Goal: Information Seeking & Learning: Learn about a topic

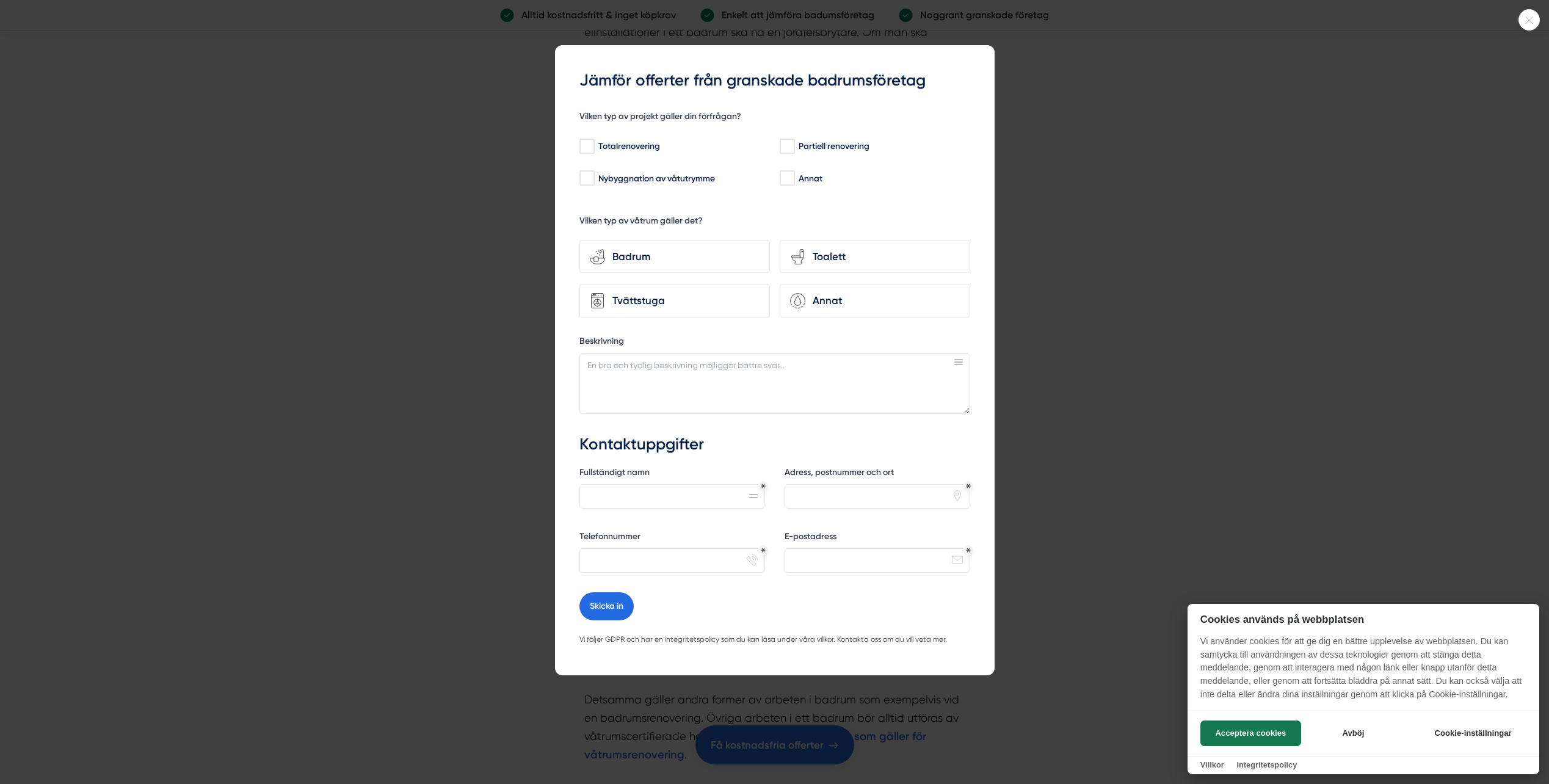
scroll to position [3282, 0]
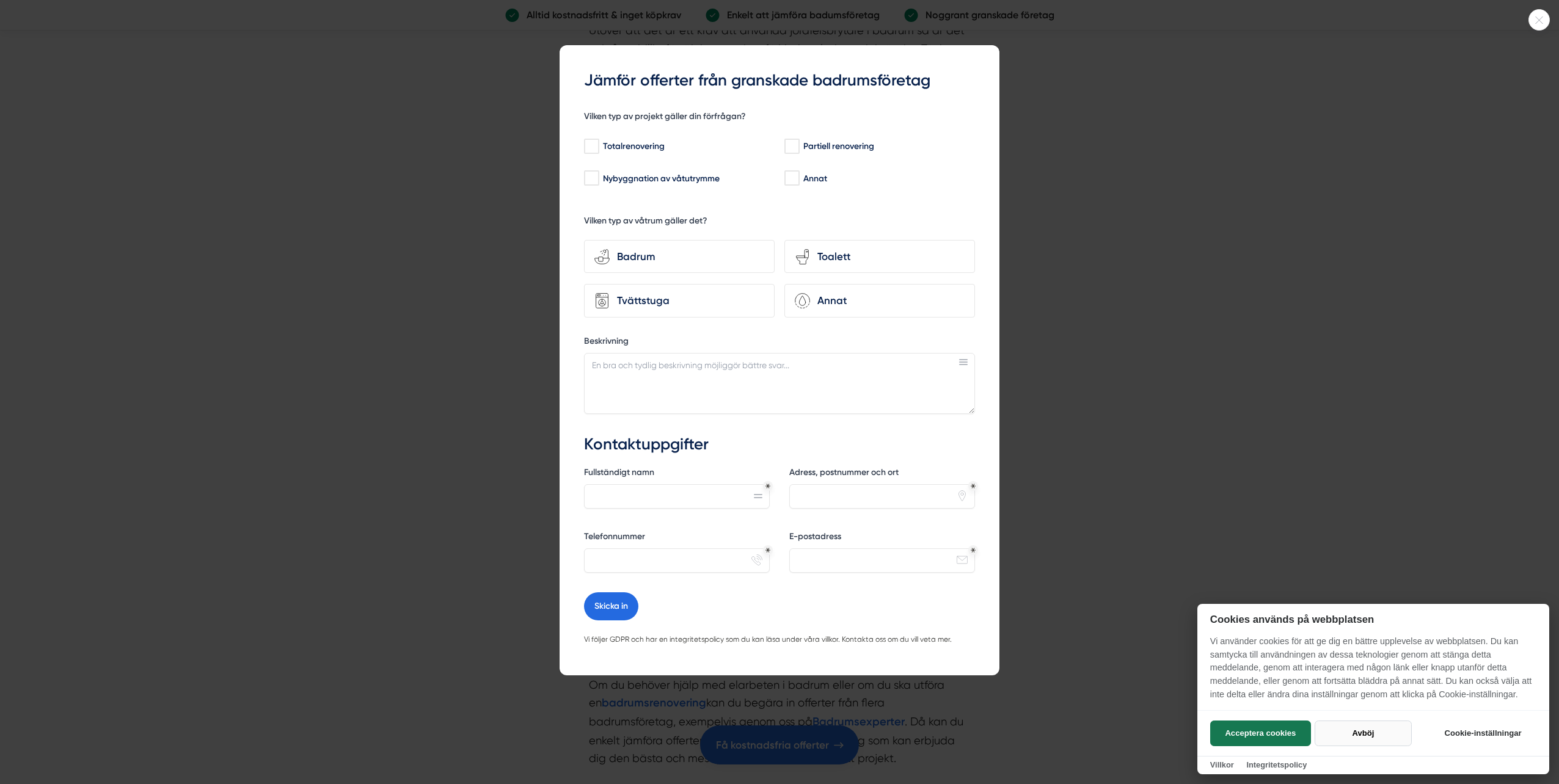
click at [1356, 729] on button "Avböj" at bounding box center [1363, 733] width 97 height 26
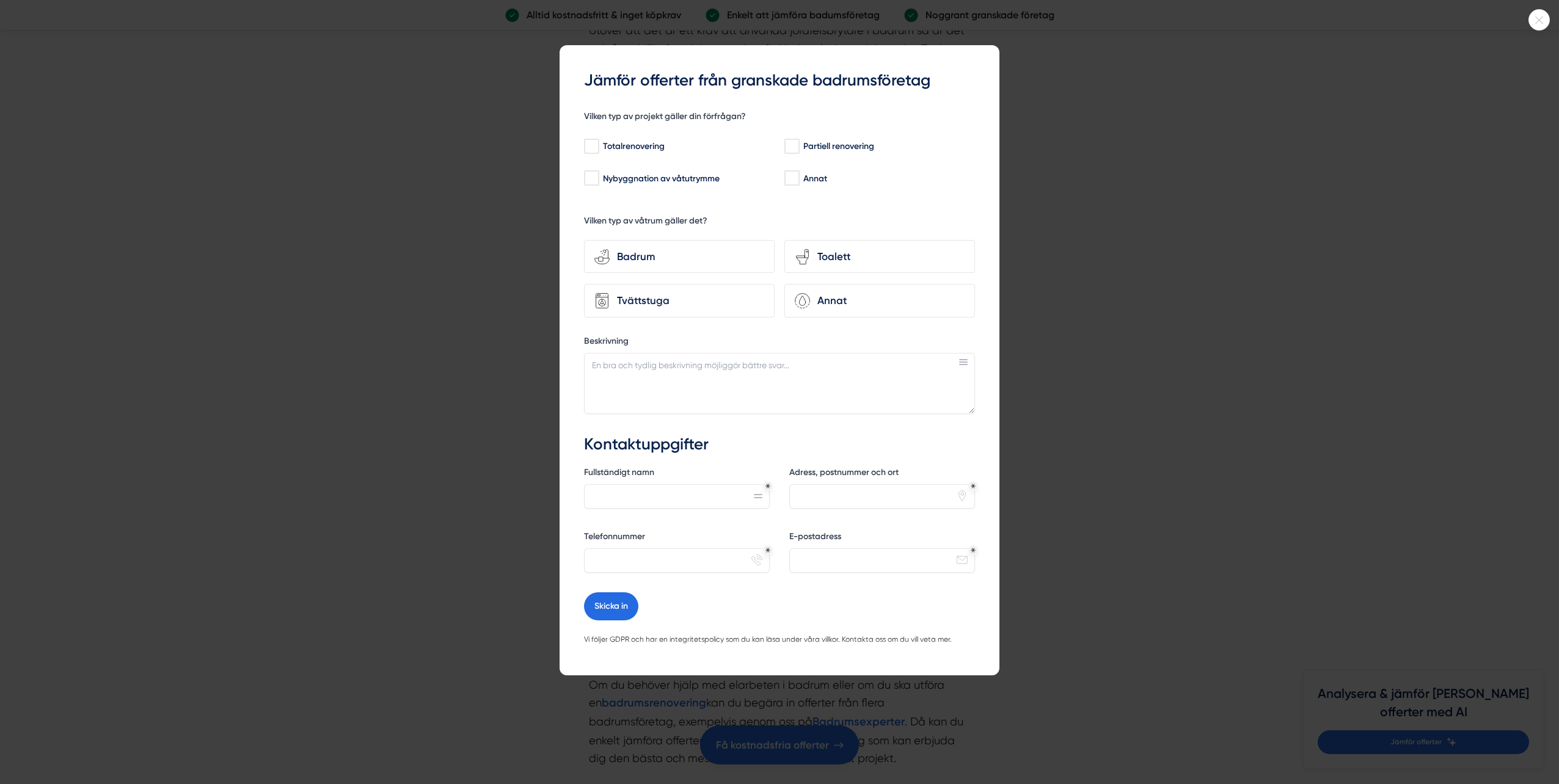
click at [1073, 275] on div at bounding box center [780, 392] width 1559 height 784
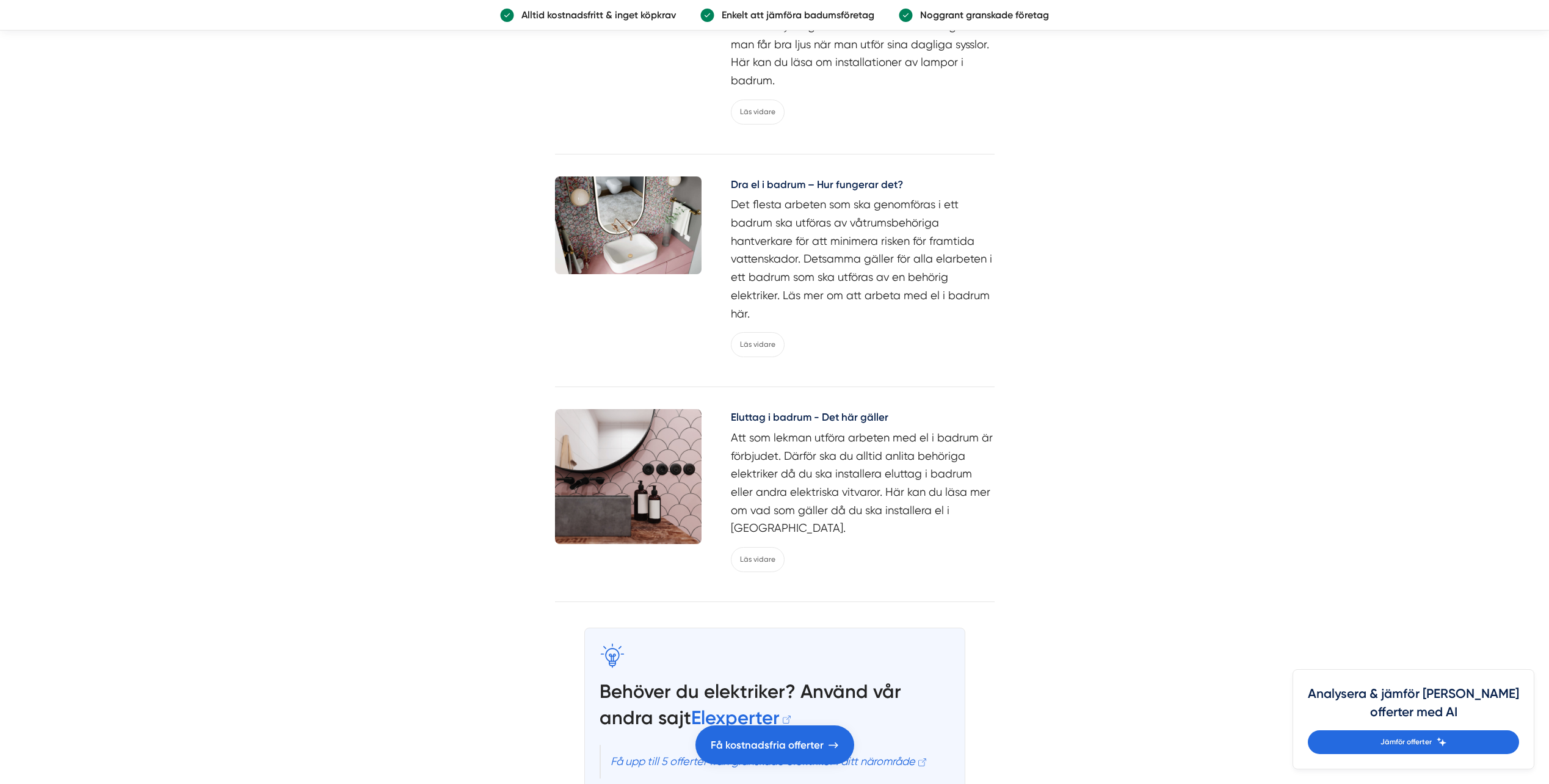
scroll to position [5479, 0]
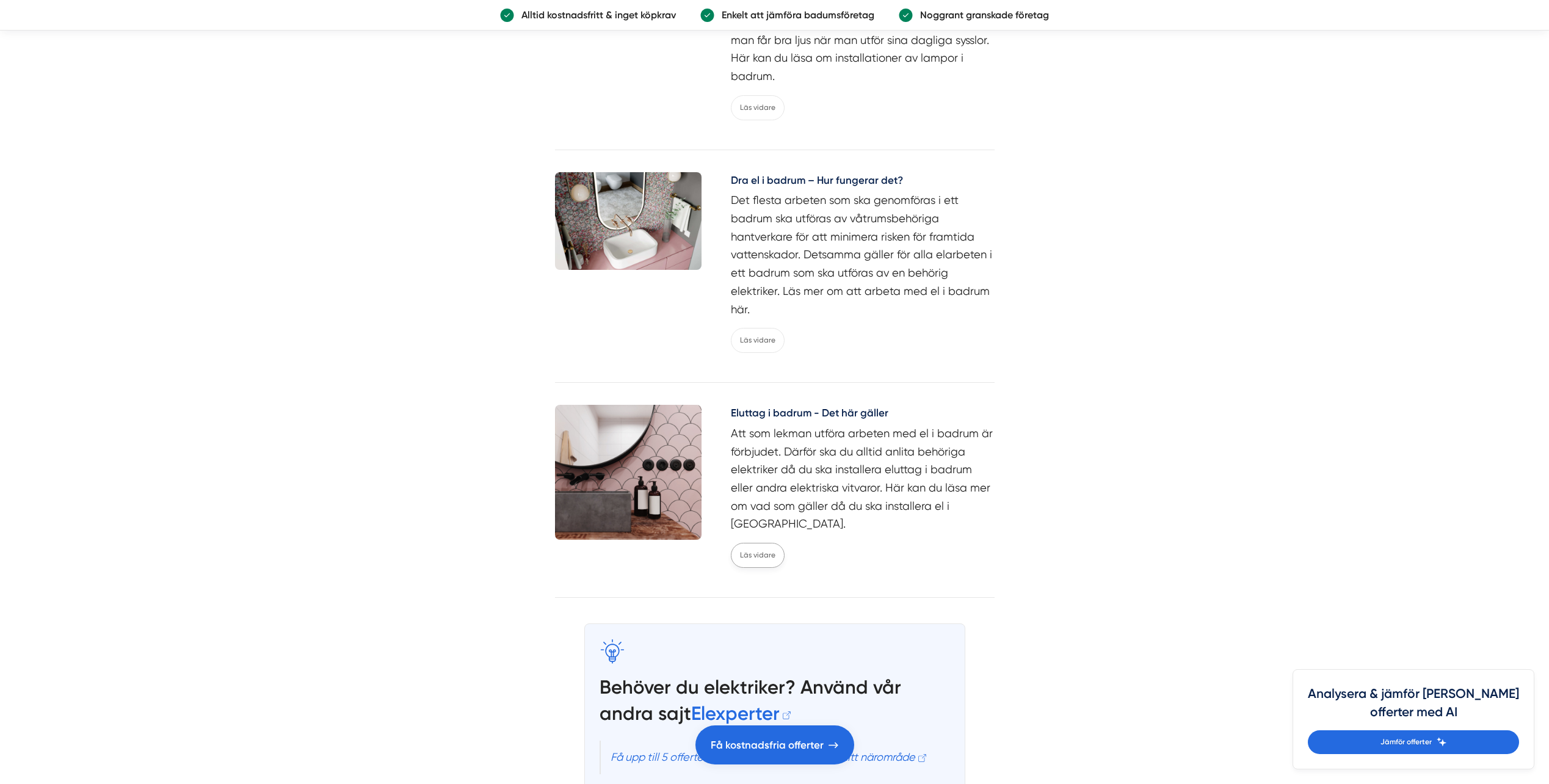
click at [759, 543] on link "Läs vidare" at bounding box center [758, 555] width 54 height 25
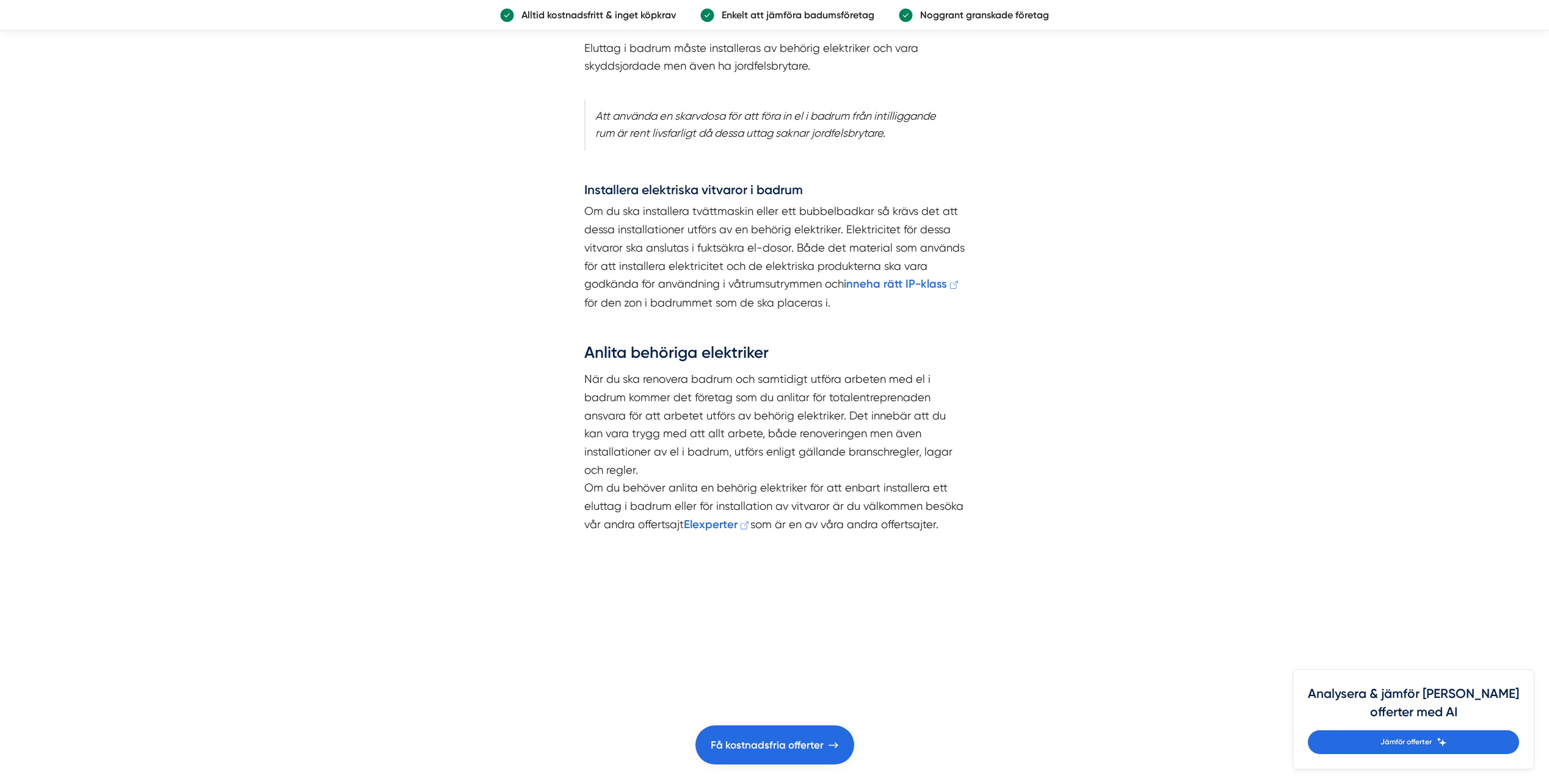
scroll to position [2015, 0]
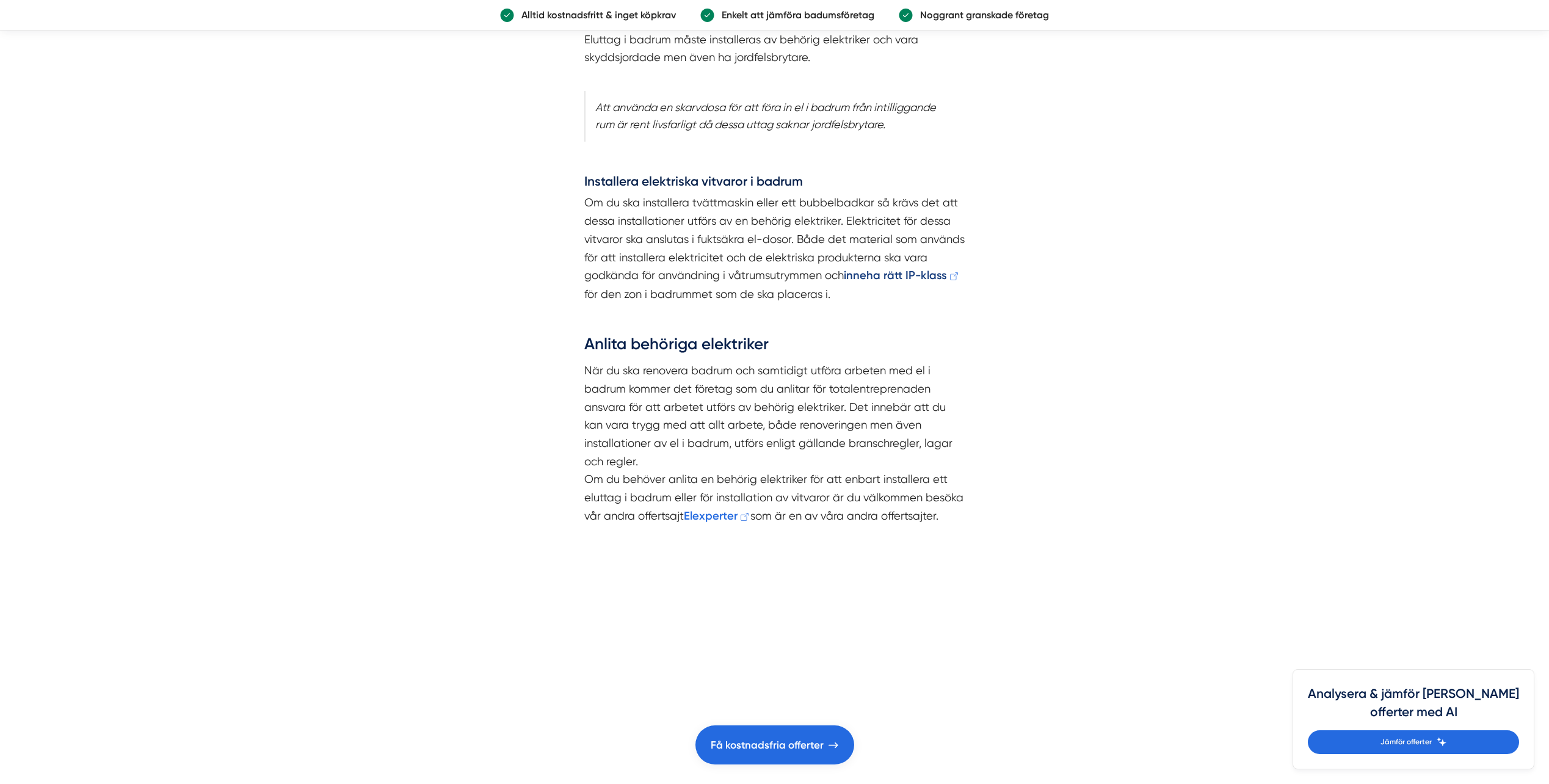
click at [887, 276] on strong "inneha rätt IP-klass" at bounding box center [896, 276] width 103 height 13
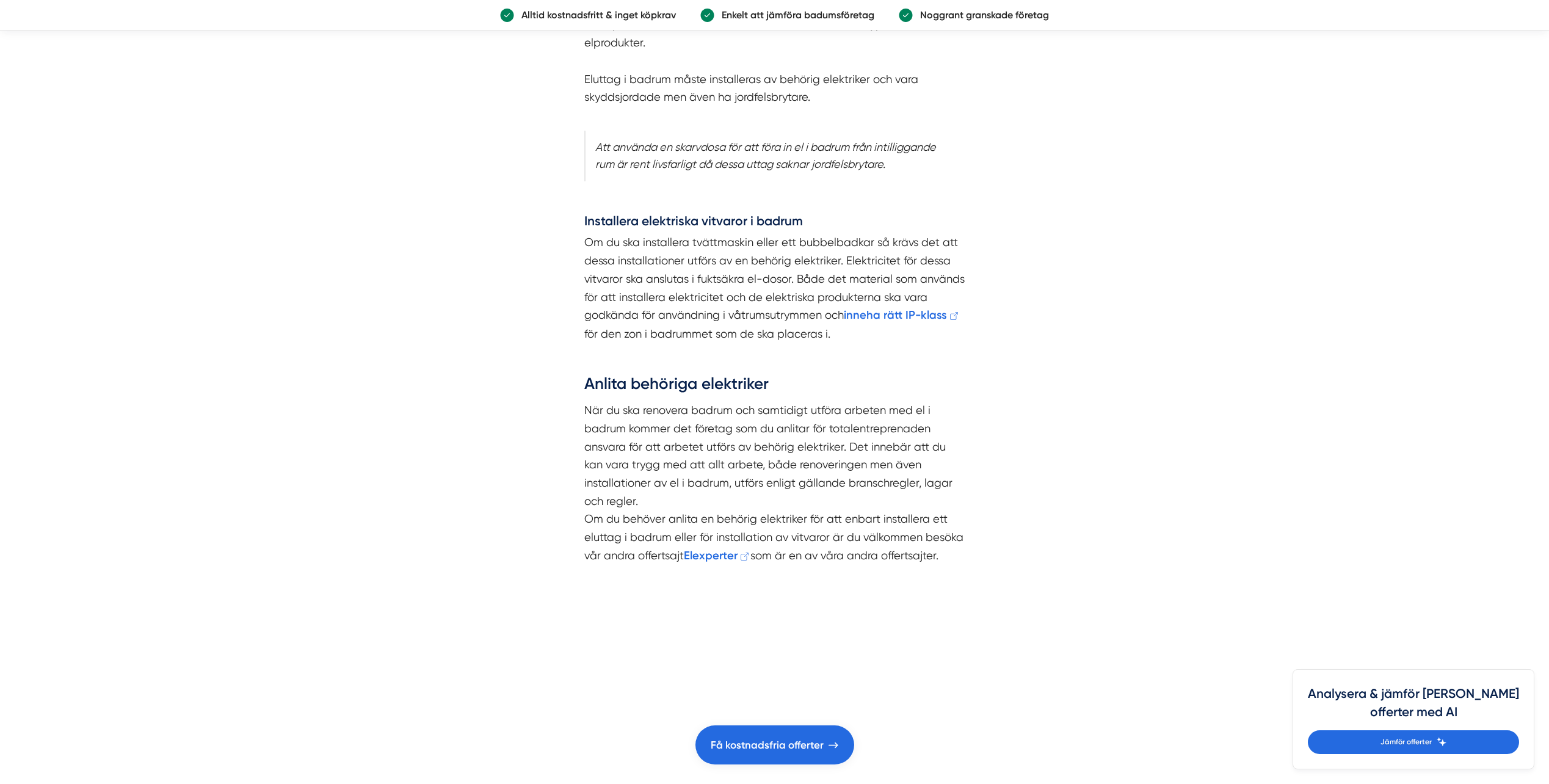
scroll to position [1954, 0]
